Goal: Information Seeking & Learning: Learn about a topic

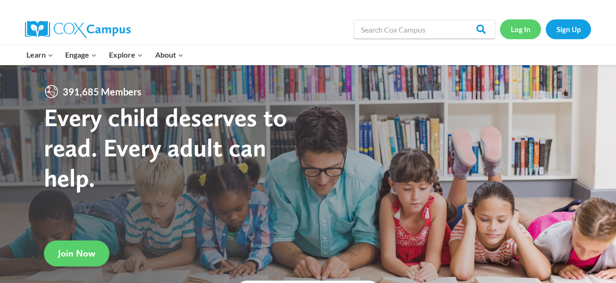
click at [514, 36] on link "Log In" at bounding box center [520, 28] width 41 height 19
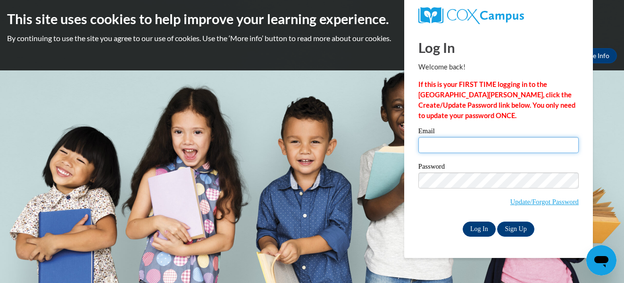
type input "nramos502@gmail.com"
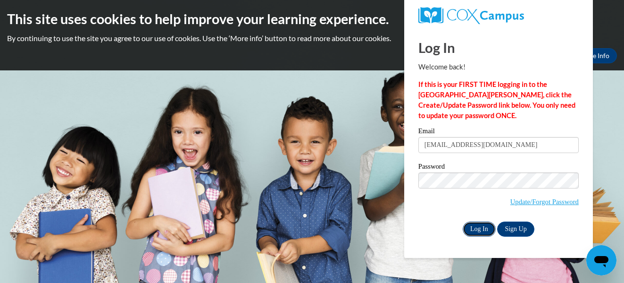
click at [479, 232] on input "Log In" at bounding box center [479, 228] width 33 height 15
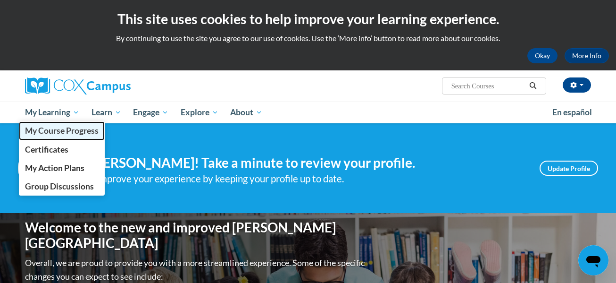
click at [36, 130] on span "My Course Progress" at bounding box center [62, 130] width 74 height 10
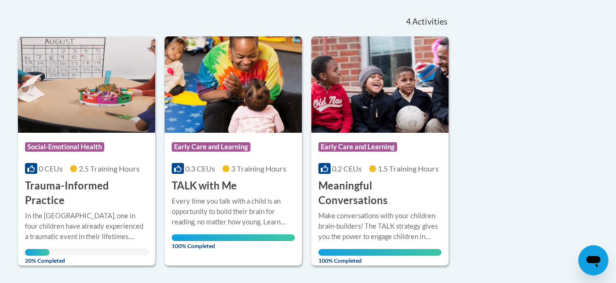
scroll to position [208, 0]
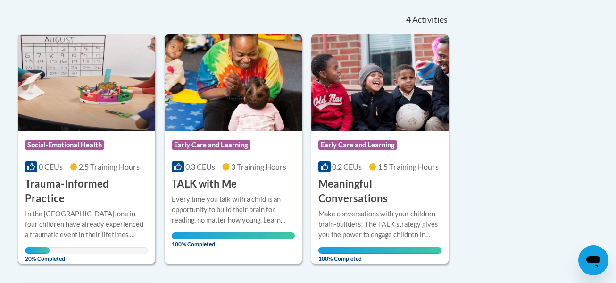
click at [57, 118] on img at bounding box center [86, 82] width 137 height 96
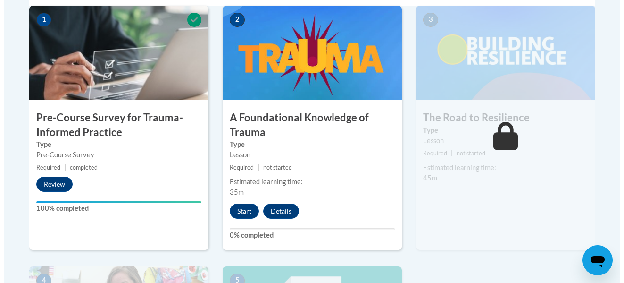
scroll to position [329, 0]
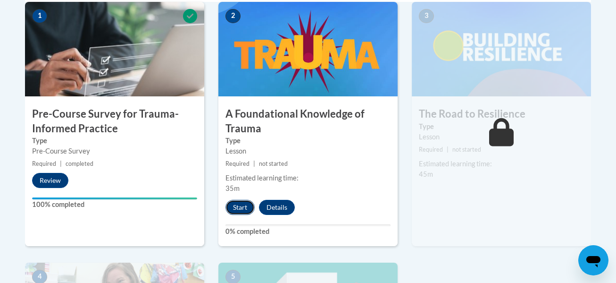
click at [231, 206] on button "Start" at bounding box center [240, 207] width 29 height 15
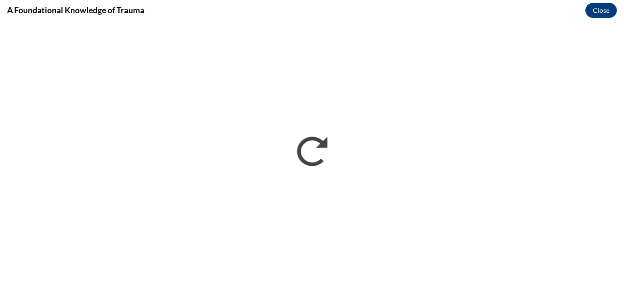
scroll to position [0, 0]
